Goal: Navigation & Orientation: Locate item on page

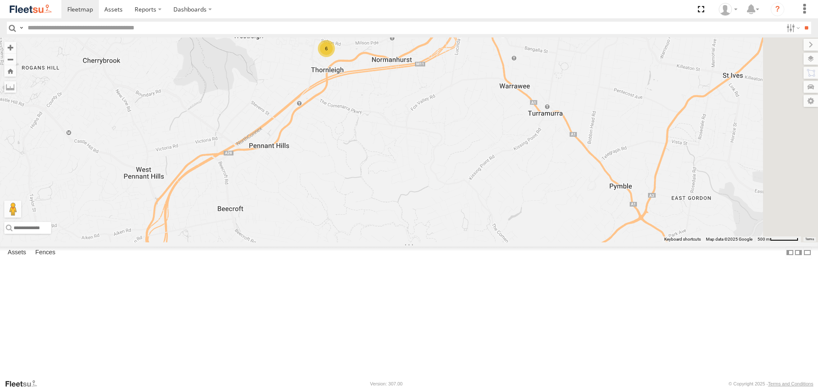
drag, startPoint x: 468, startPoint y: 95, endPoint x: 461, endPoint y: 159, distance: 64.3
click at [461, 159] on div "6" at bounding box center [409, 139] width 818 height 204
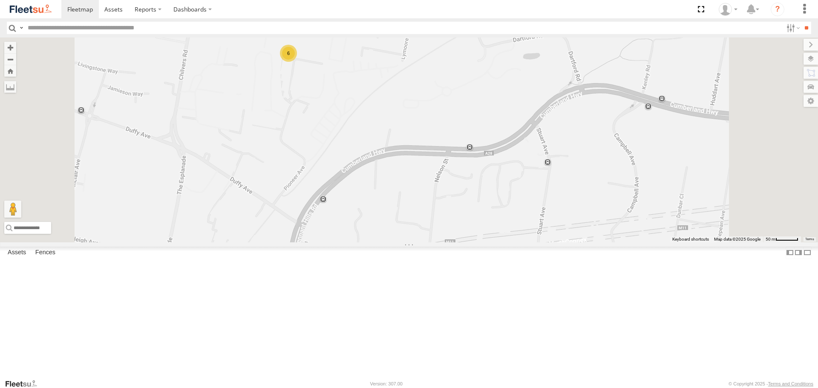
drag, startPoint x: 445, startPoint y: 106, endPoint x: 480, endPoint y: 103, distance: 35.0
click at [477, 105] on div "6" at bounding box center [409, 139] width 818 height 204
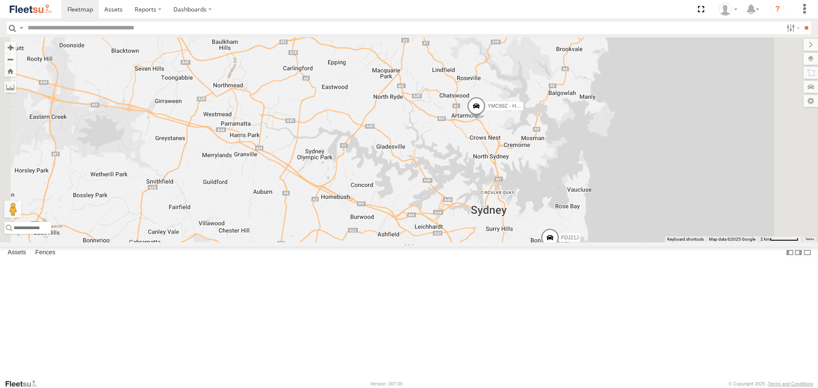
drag, startPoint x: 535, startPoint y: 163, endPoint x: 493, endPoint y: 110, distance: 67.9
click at [493, 110] on div "6 FDJ21J YMC89Z - HiAce" at bounding box center [409, 139] width 818 height 204
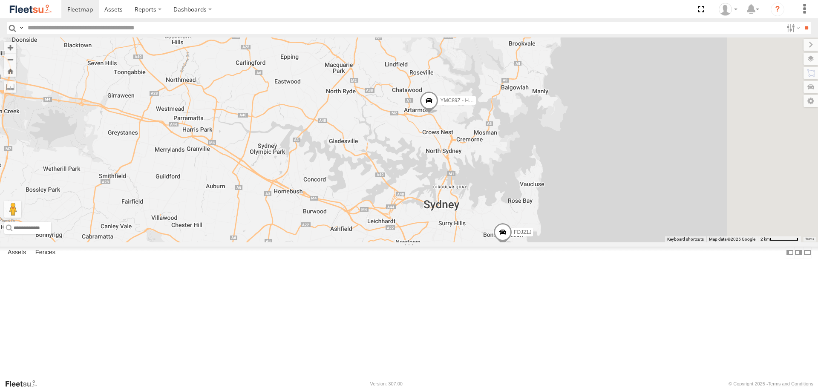
drag, startPoint x: 536, startPoint y: 156, endPoint x: 483, endPoint y: 152, distance: 53.0
click at [483, 152] on div "6 FDJ21J YMC89Z - HiAce YLL97T" at bounding box center [409, 139] width 818 height 204
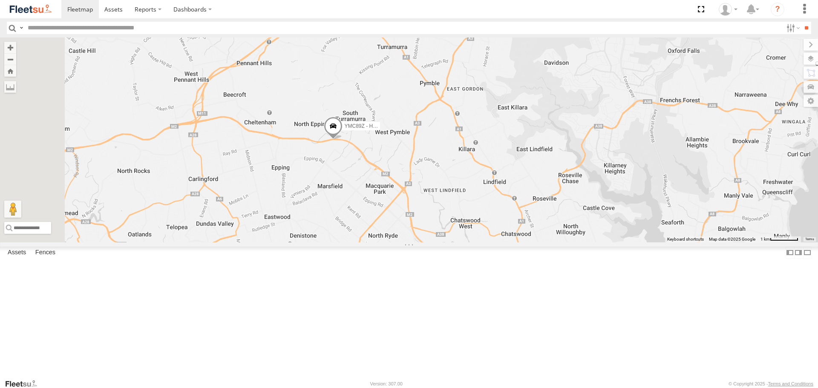
drag, startPoint x: 447, startPoint y: 146, endPoint x: 457, endPoint y: 152, distance: 11.7
click at [457, 152] on div "FDJ21J YMC89Z - HiAce YLL97T 6" at bounding box center [409, 139] width 818 height 204
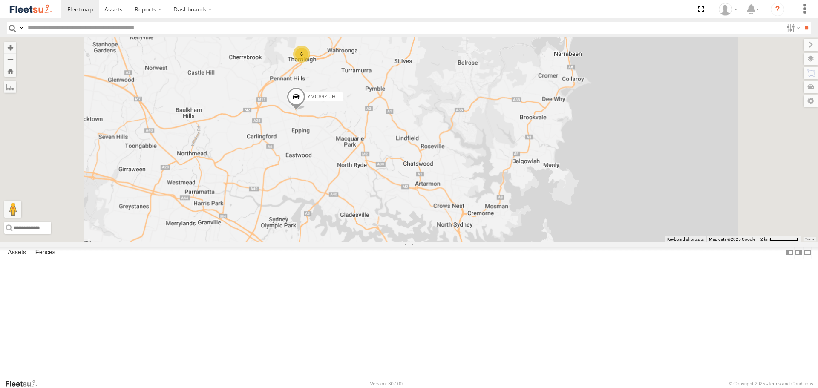
drag, startPoint x: 455, startPoint y: 161, endPoint x: 450, endPoint y: 163, distance: 5.5
click at [450, 163] on div "YMC89Z - HiAce 6" at bounding box center [409, 139] width 818 height 204
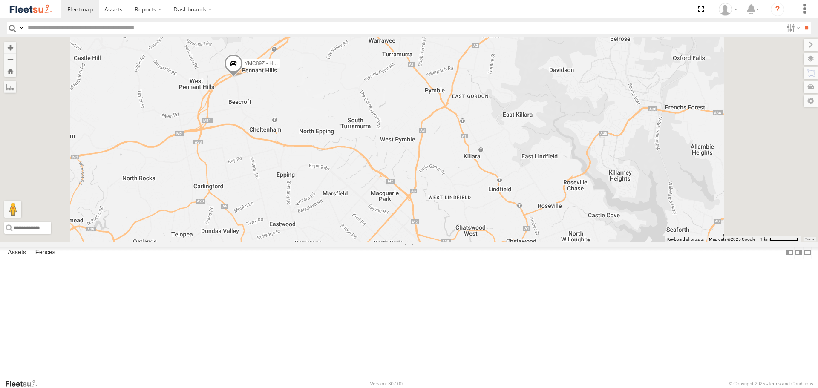
drag, startPoint x: 474, startPoint y: 118, endPoint x: 467, endPoint y: 144, distance: 27.3
click at [467, 144] on div "YMC89Z - HiAce 6" at bounding box center [409, 139] width 818 height 204
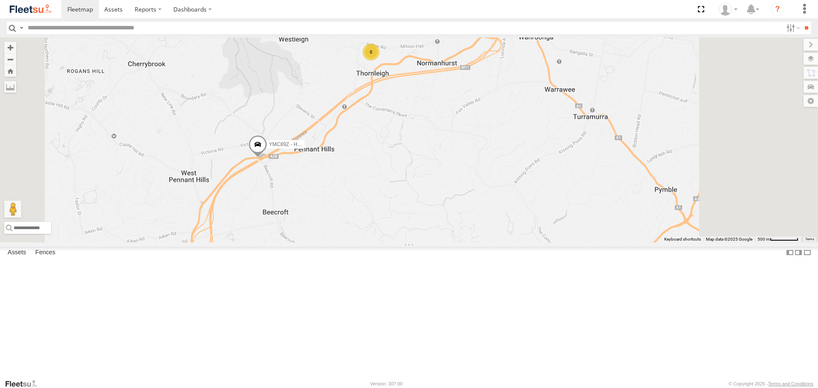
drag, startPoint x: 480, startPoint y: 160, endPoint x: 405, endPoint y: 213, distance: 91.3
click at [405, 213] on div "YMC89Z - HiAce FDJ21J YLL97T 6" at bounding box center [409, 139] width 818 height 204
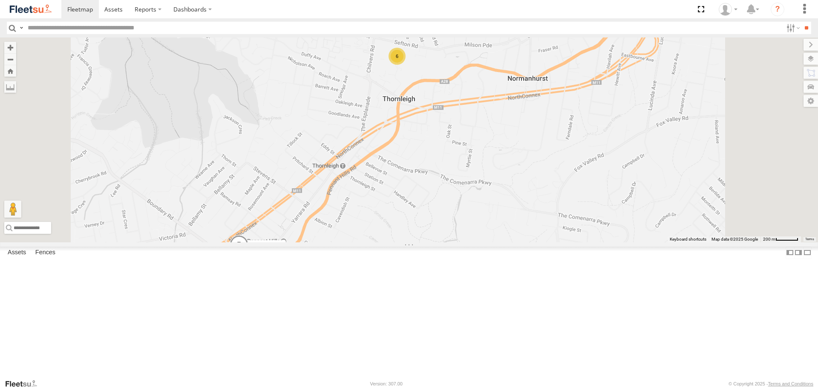
drag, startPoint x: 534, startPoint y: 146, endPoint x: 526, endPoint y: 153, distance: 10.5
click at [526, 153] on div "YMC89Z - HiAce FDJ21J YLL97T 6" at bounding box center [409, 139] width 818 height 204
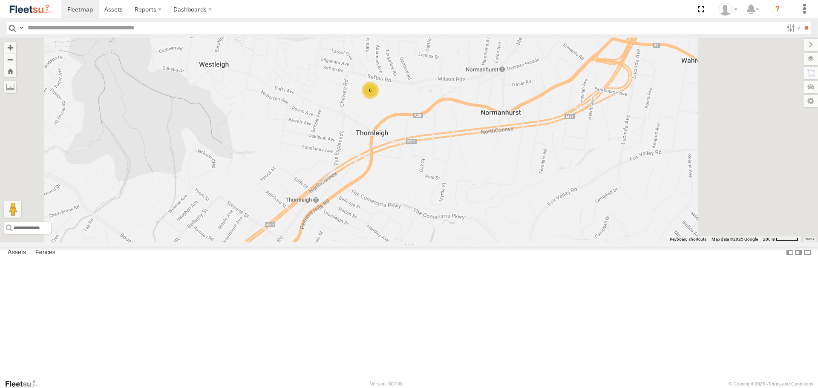
click at [485, 242] on div "YMC89Z - HiAce FDJ21J YLL97T 6" at bounding box center [409, 139] width 818 height 204
click at [221, 292] on span at bounding box center [212, 280] width 19 height 23
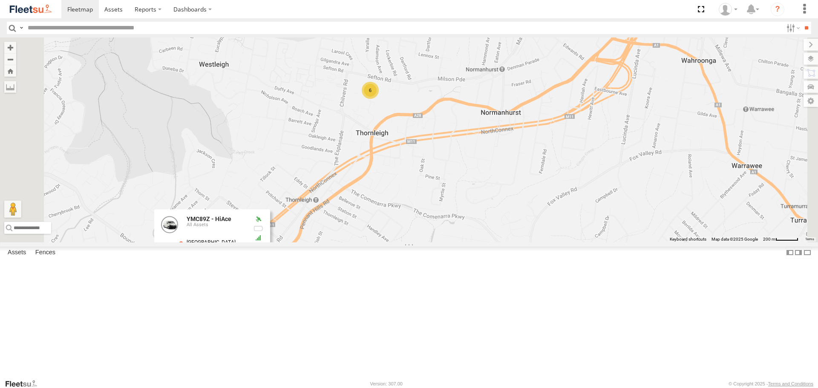
click at [436, 242] on div "YMC89Z - HiAce FDJ21J YLL97T 6 YMC89Z - HiAce All Assets [GEOGRAPHIC_DATA] -33.…" at bounding box center [409, 139] width 818 height 204
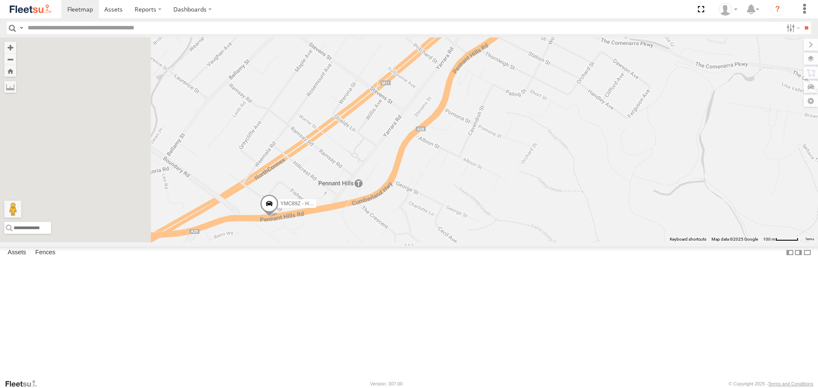
drag, startPoint x: 324, startPoint y: 348, endPoint x: 423, endPoint y: 253, distance: 136.5
click at [430, 242] on div "YMC89Z - HiAce FDJ21J YLL97T" at bounding box center [409, 139] width 818 height 204
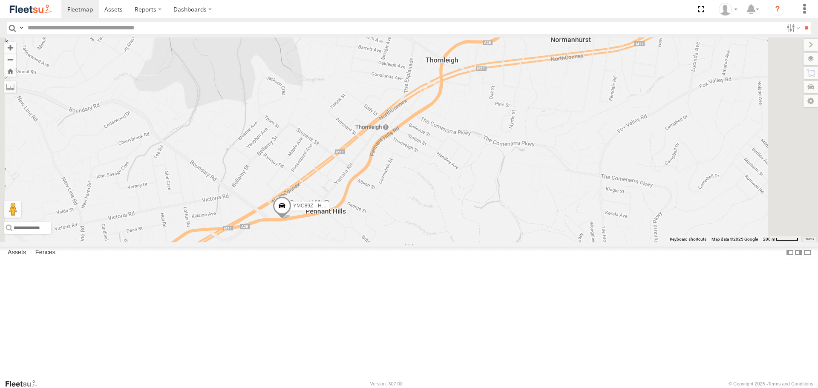
drag, startPoint x: 600, startPoint y: 181, endPoint x: 534, endPoint y: 236, distance: 85.9
click at [537, 235] on div "YMC89Z - HiAce FDJ21J YLL97T 6" at bounding box center [409, 139] width 818 height 204
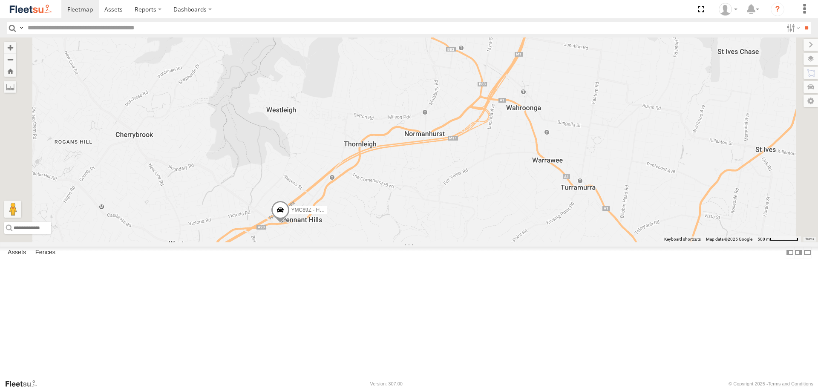
drag, startPoint x: 505, startPoint y: 238, endPoint x: 480, endPoint y: 241, distance: 25.4
click at [480, 241] on div "YMC89Z - HiAce FDJ21J YLL97T" at bounding box center [409, 139] width 818 height 204
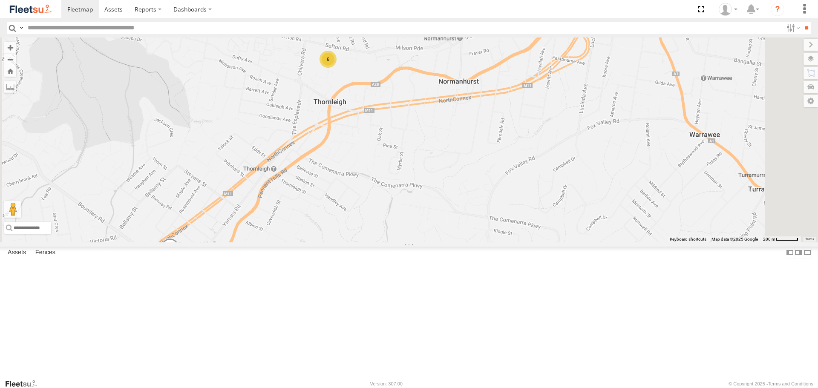
click at [489, 214] on div "YMC89Z - HiAce FDJ21J YLL97T 6" at bounding box center [409, 139] width 818 height 204
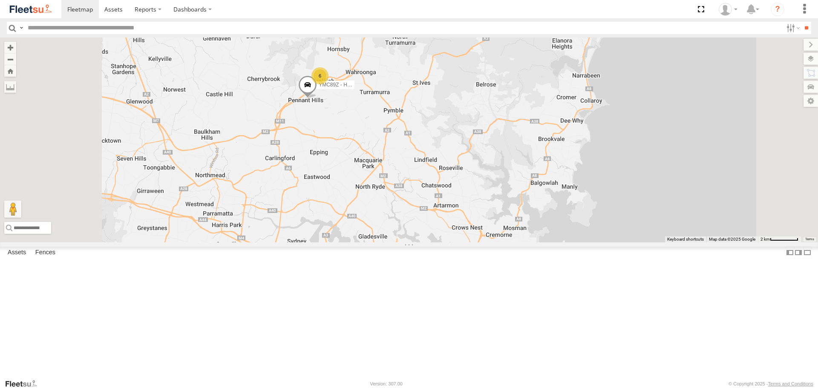
click at [509, 242] on div "FDJ21J YLL97T 6 YMC89Z - HiAce" at bounding box center [409, 139] width 818 height 204
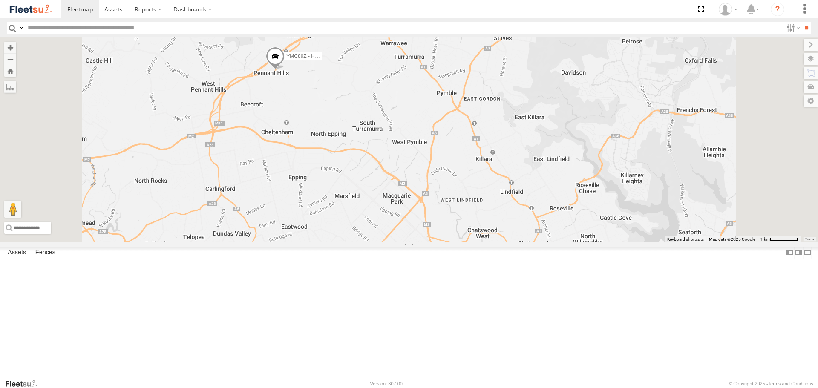
drag, startPoint x: 433, startPoint y: 264, endPoint x: 448, endPoint y: 296, distance: 34.9
click at [449, 242] on div "FDJ21J YLL97T YMC89Z - HiAce 6" at bounding box center [409, 139] width 818 height 204
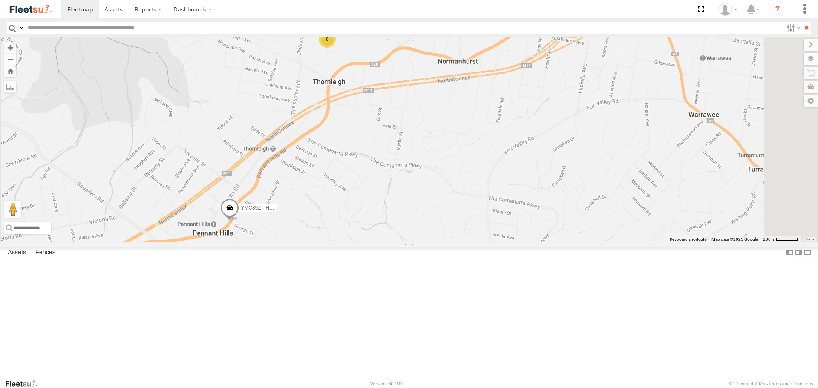
drag, startPoint x: 396, startPoint y: 177, endPoint x: 396, endPoint y: 213, distance: 35.8
click at [396, 213] on div "FDJ21J YLL97T YMC89Z - HiAce 6" at bounding box center [409, 139] width 818 height 204
